Goal: Check status: Check status

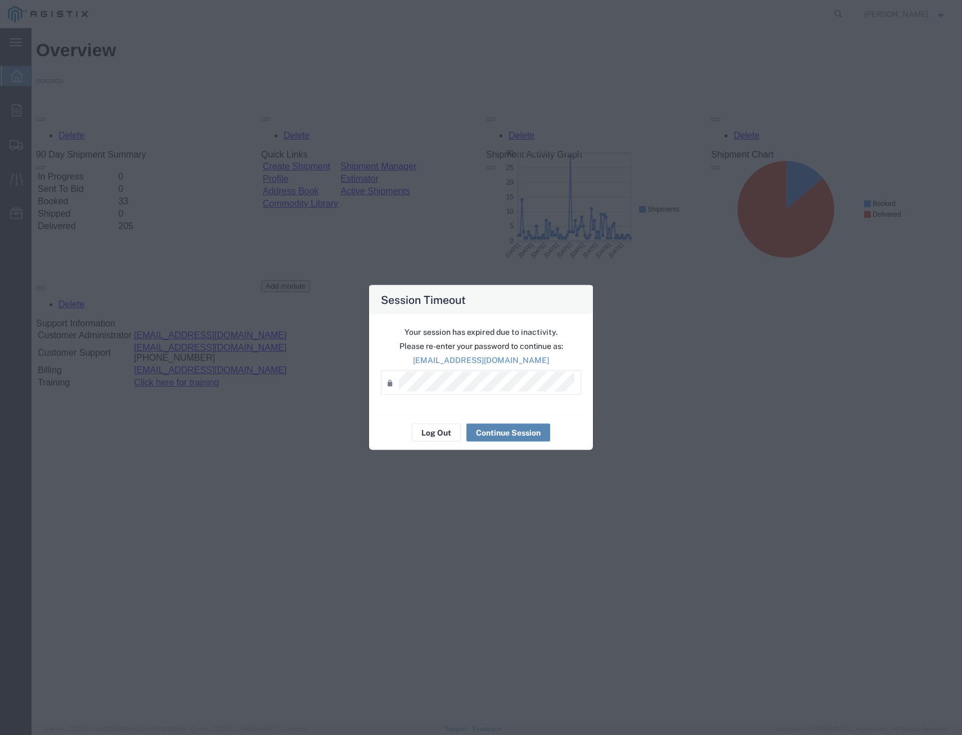
drag, startPoint x: 509, startPoint y: 429, endPoint x: 562, endPoint y: 318, distance: 123.6
click at [509, 429] on button "Continue Session" at bounding box center [509, 433] width 84 height 18
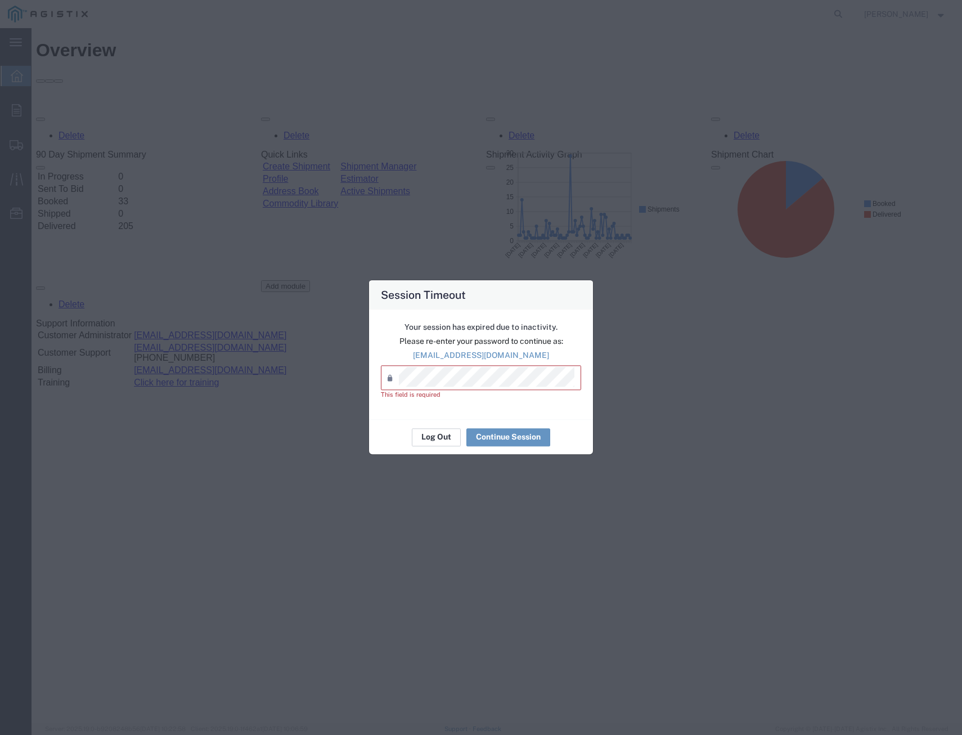
click at [450, 440] on button "Log Out" at bounding box center [436, 437] width 49 height 18
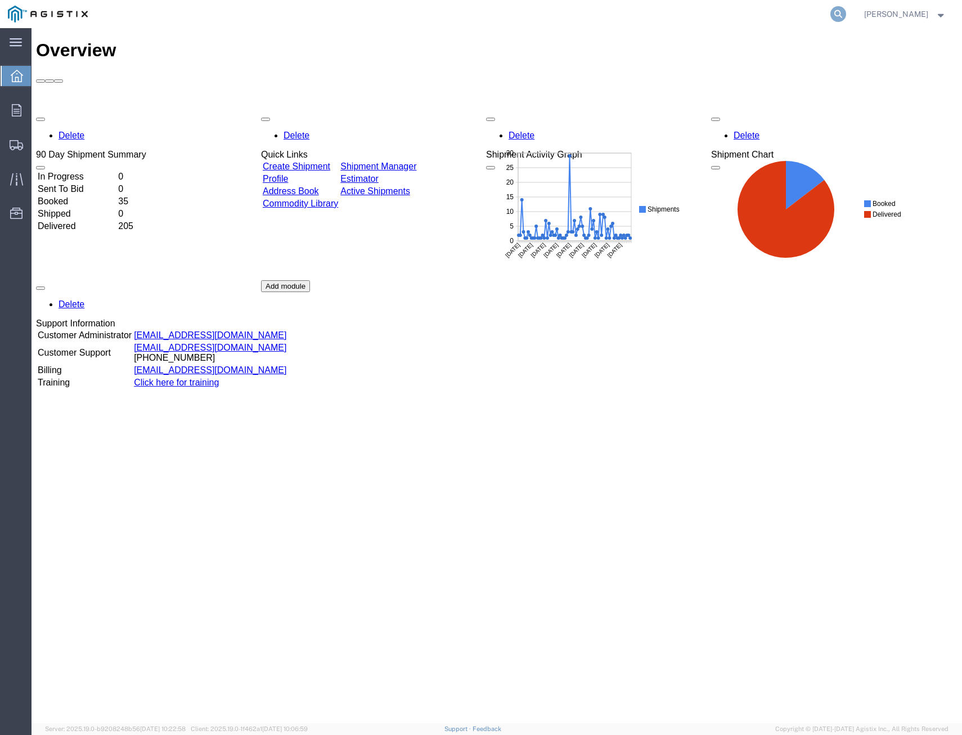
click at [837, 19] on icon at bounding box center [839, 14] width 16 height 16
click at [736, 12] on input "search" at bounding box center [660, 14] width 342 height 27
type input "408178"
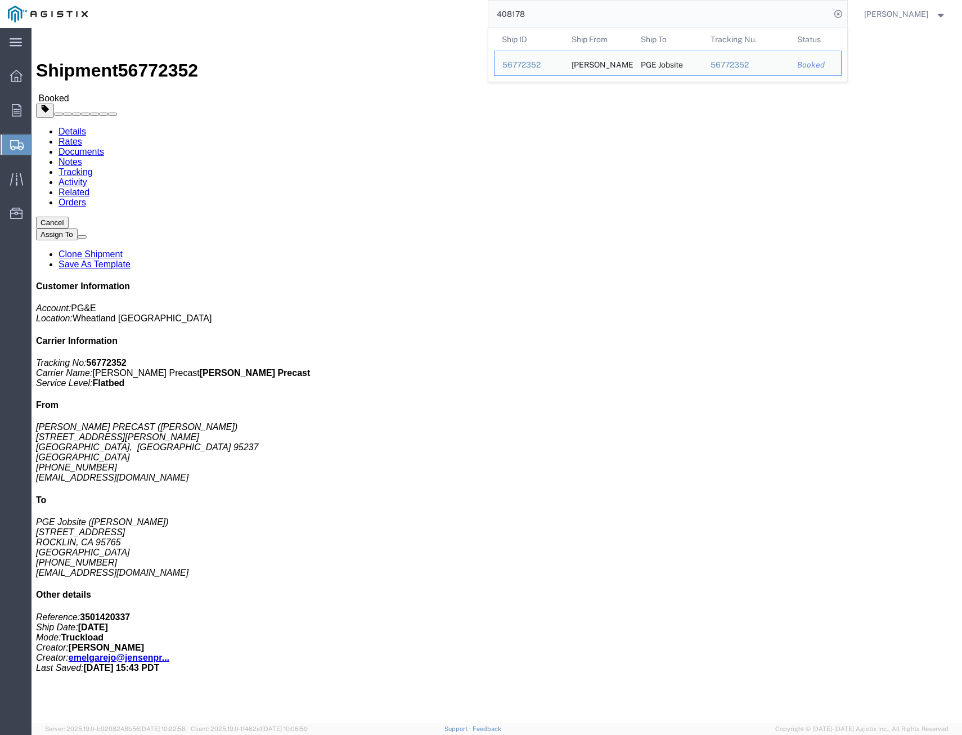
click link "Tracking"
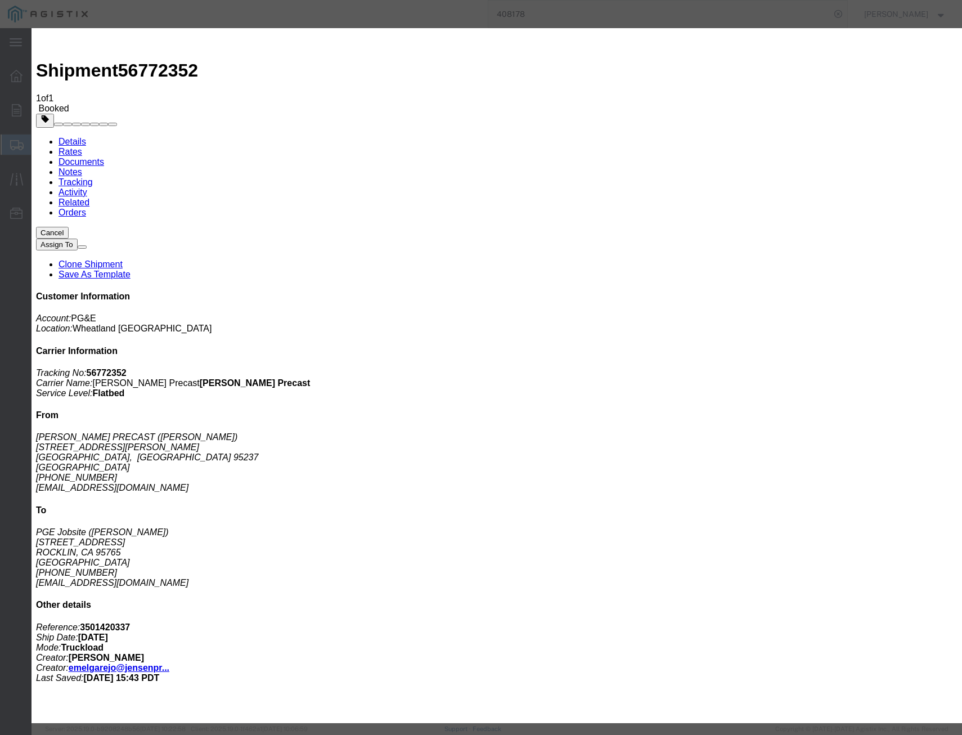
type input "[DATE]"
select select "DELIVRED"
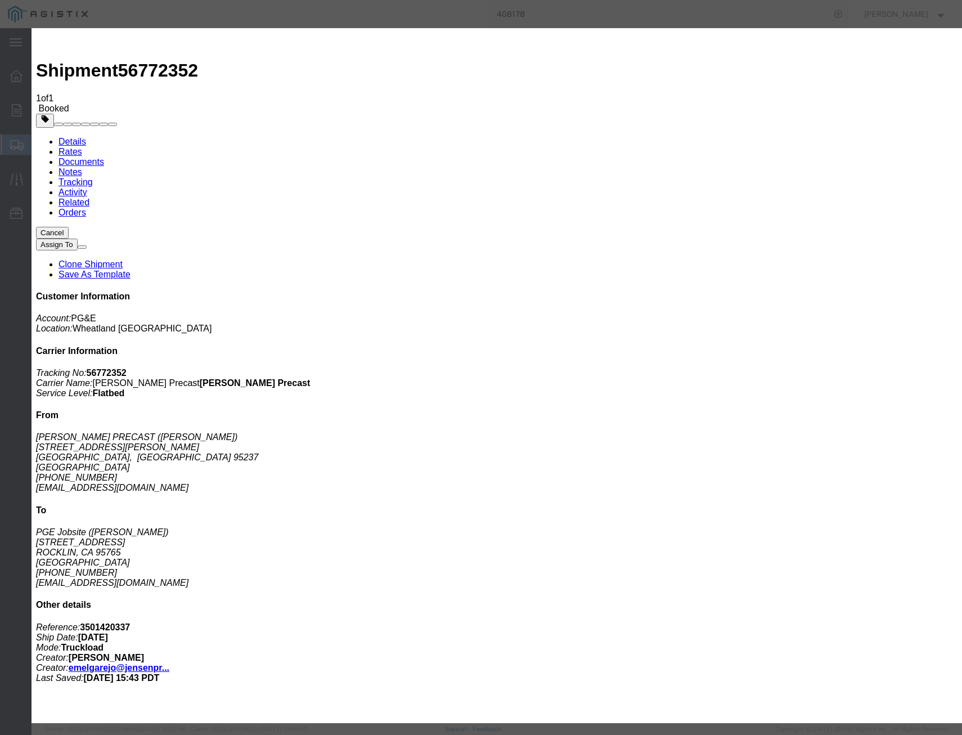
drag, startPoint x: 454, startPoint y: 147, endPoint x: 348, endPoint y: 126, distance: 107.4
type input "M"
type input "2:30 PM"
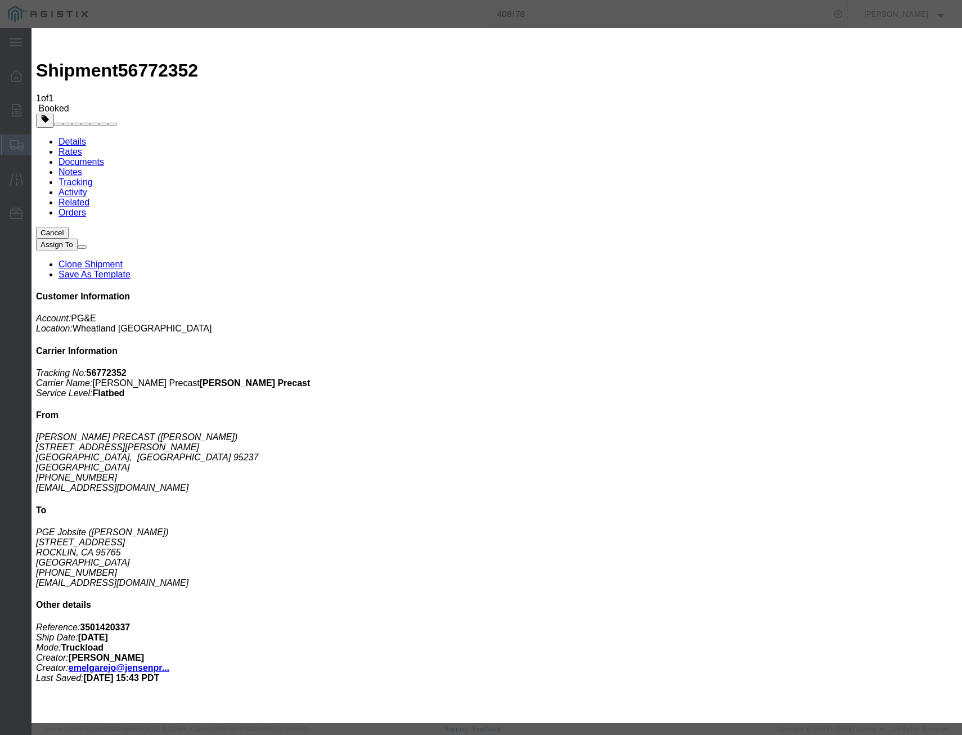
drag, startPoint x: 749, startPoint y: 393, endPoint x: 794, endPoint y: 420, distance: 52.3
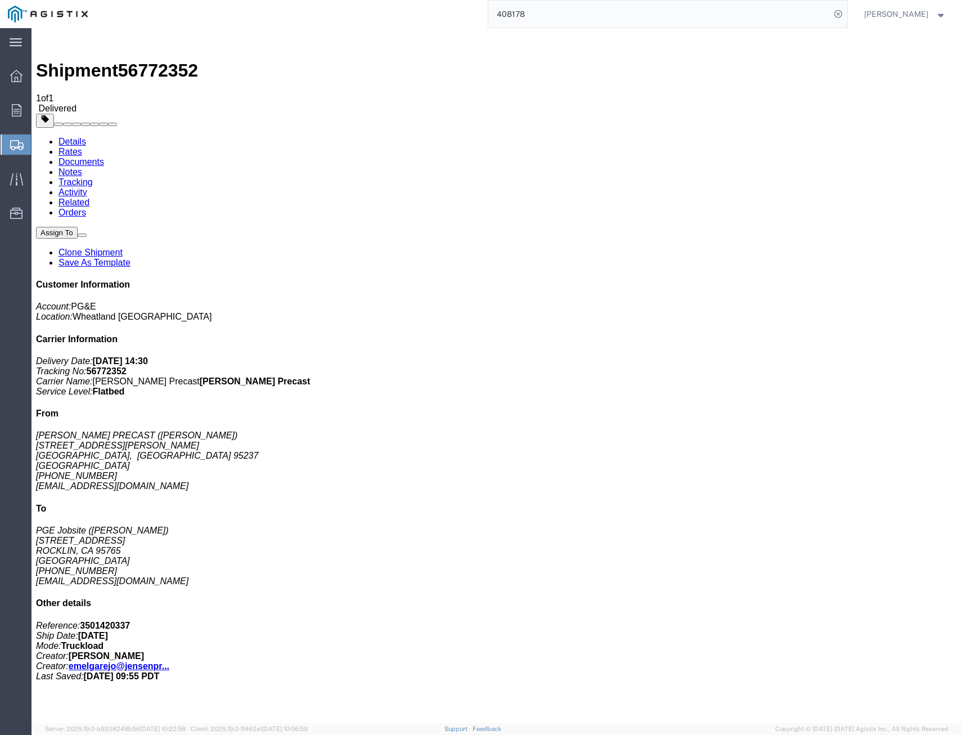
drag, startPoint x: 590, startPoint y: 551, endPoint x: 600, endPoint y: 532, distance: 21.2
